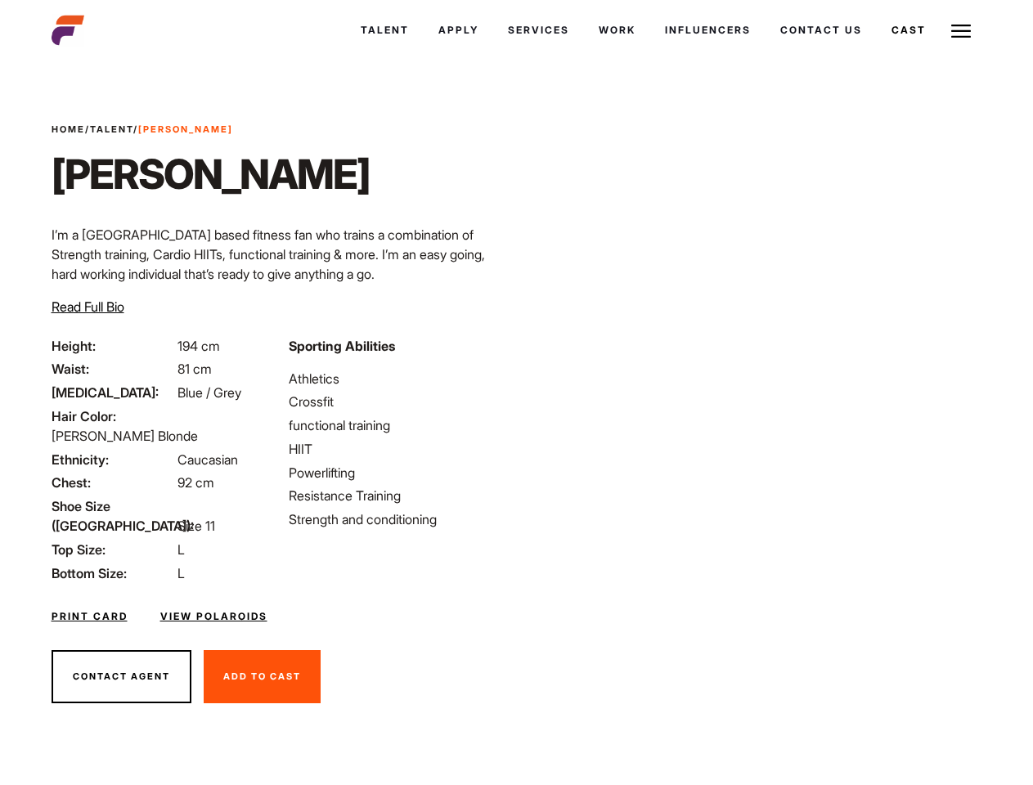
click at [907, 30] on link "Cast" at bounding box center [908, 30] width 64 height 44
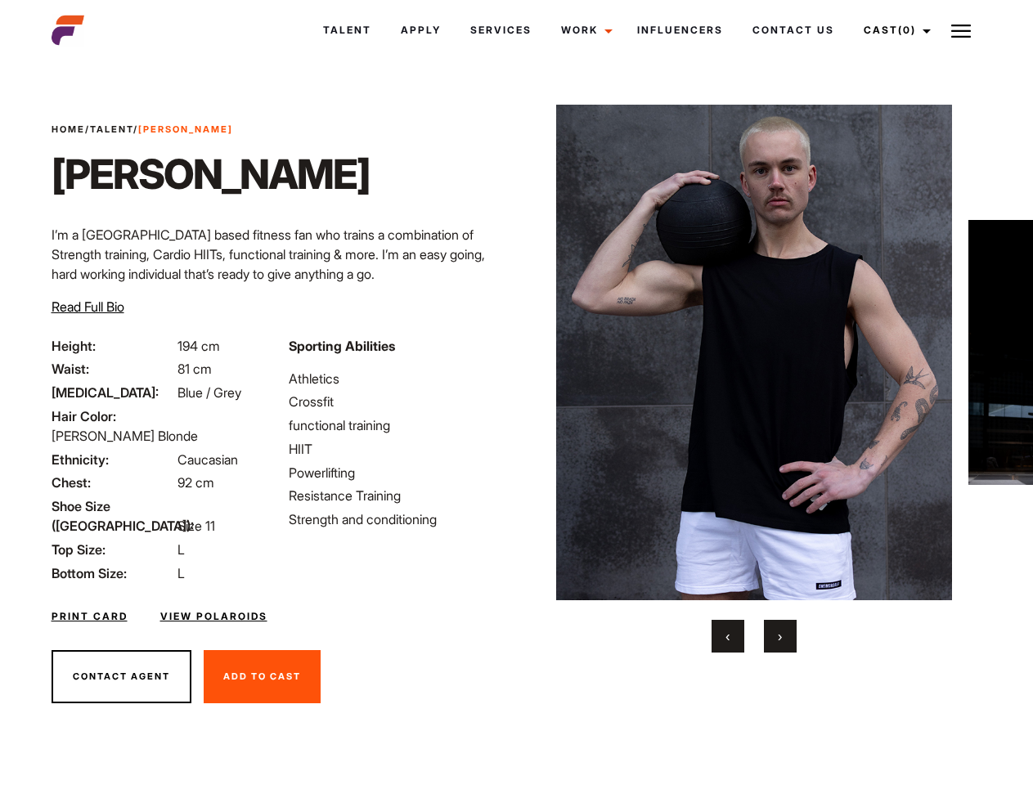
click at [892, 30] on link "Cast (0)" at bounding box center [895, 30] width 92 height 44
click at [961, 30] on img at bounding box center [961, 31] width 20 height 20
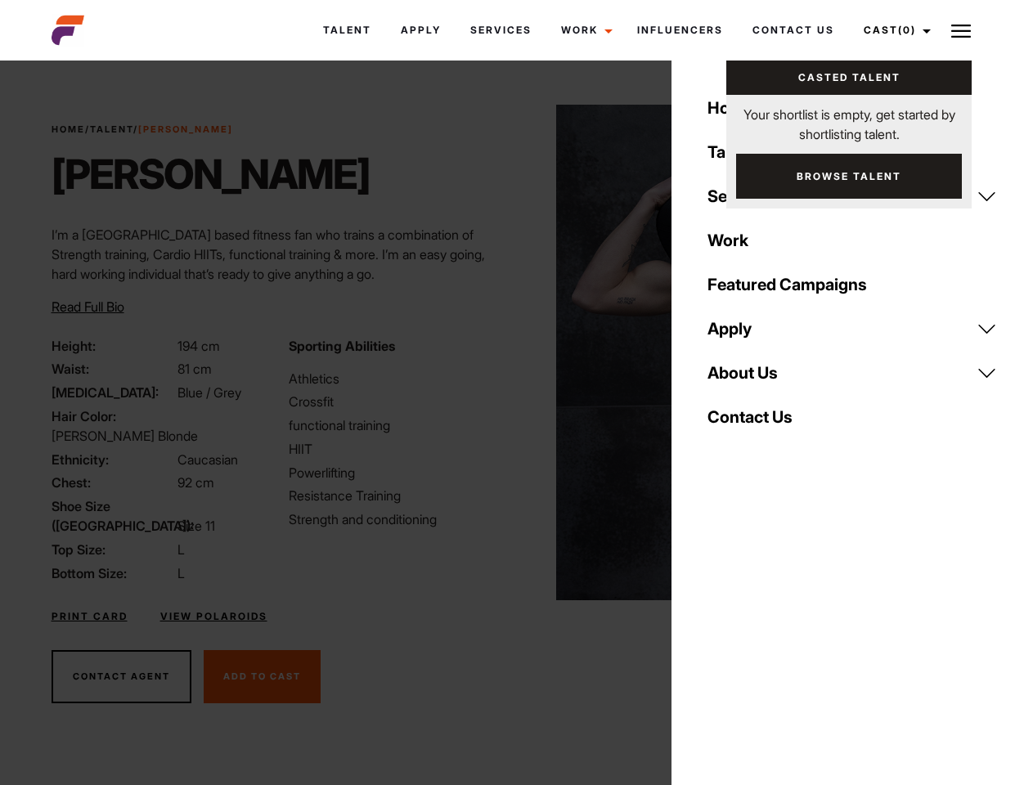
click at [753, 379] on img at bounding box center [754, 352] width 397 height 495
